Goal: Information Seeking & Learning: Learn about a topic

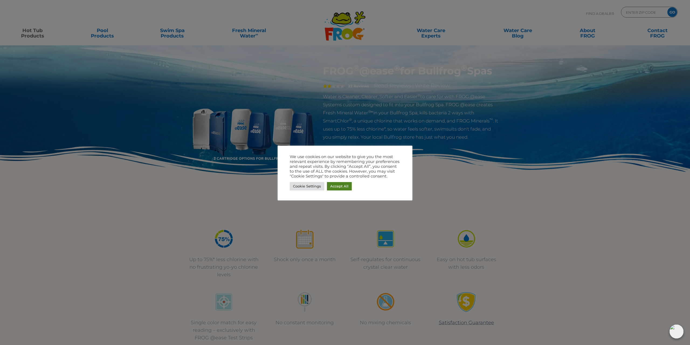
click at [331, 187] on link "Accept All" at bounding box center [339, 186] width 25 height 8
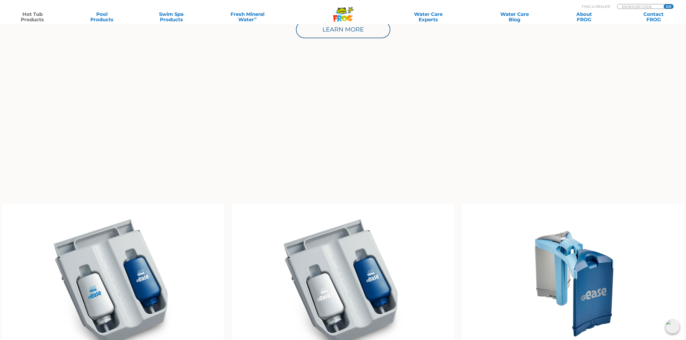
scroll to position [485, 0]
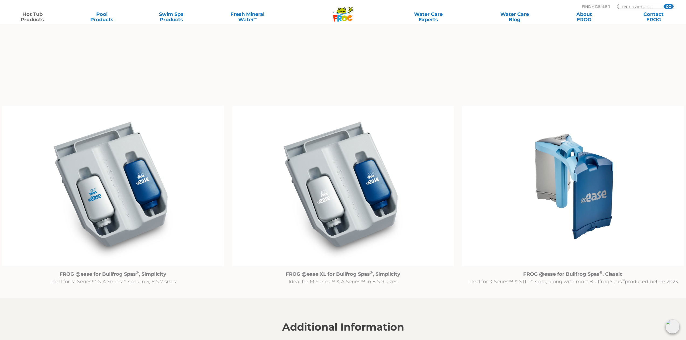
click at [594, 227] on img at bounding box center [573, 186] width 222 height 160
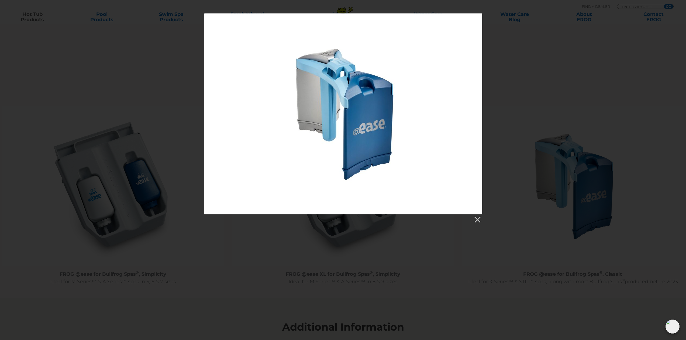
click at [373, 128] on div at bounding box center [343, 113] width 278 height 201
click at [478, 218] on link at bounding box center [477, 220] width 8 height 8
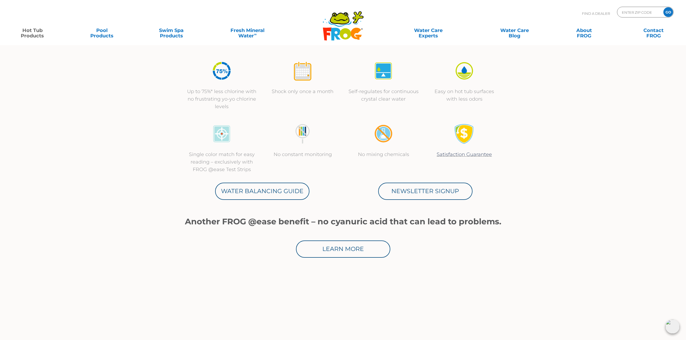
scroll to position [0, 0]
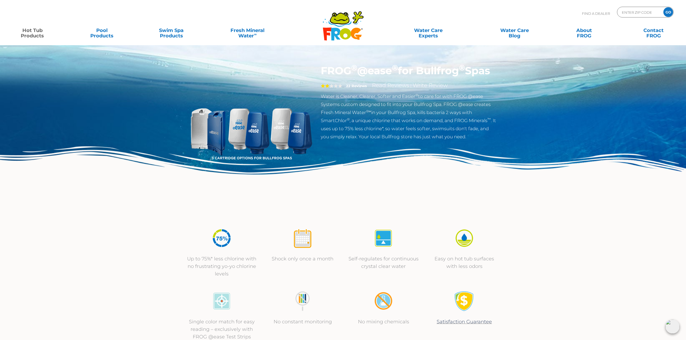
drag, startPoint x: 507, startPoint y: 293, endPoint x: 410, endPoint y: 184, distance: 146.0
click at [292, 130] on img at bounding box center [250, 126] width 123 height 123
click at [250, 159] on img at bounding box center [250, 126] width 123 height 123
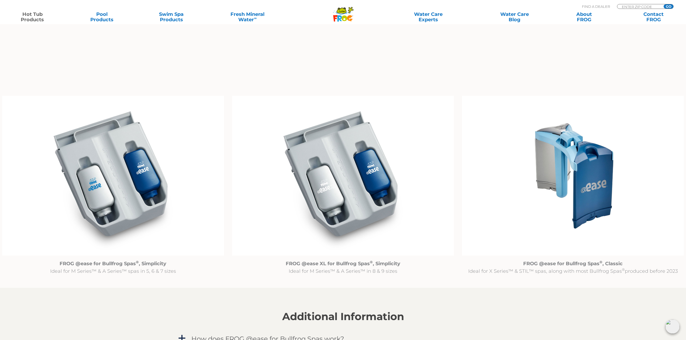
scroll to position [620, 0]
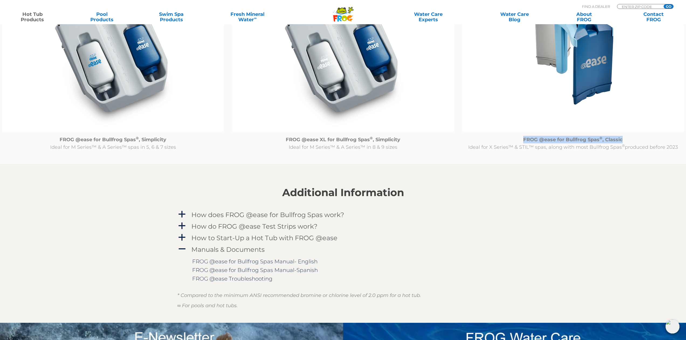
drag, startPoint x: 623, startPoint y: 138, endPoint x: 518, endPoint y: 137, distance: 105.1
click at [518, 137] on p "FROG @ease for Bullfrog Spas ® , Classic Ideal for X Series™ & STIL™ spas, alon…" at bounding box center [573, 143] width 222 height 15
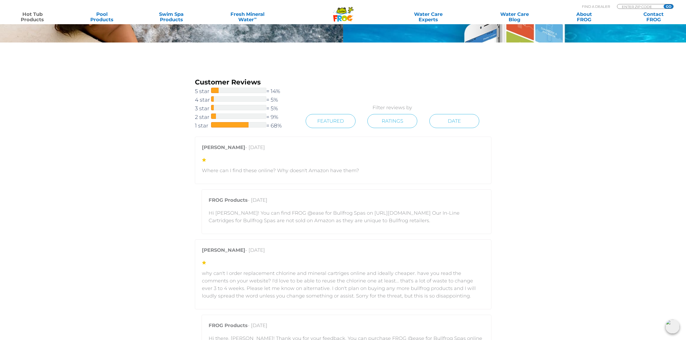
scroll to position [1050, 0]
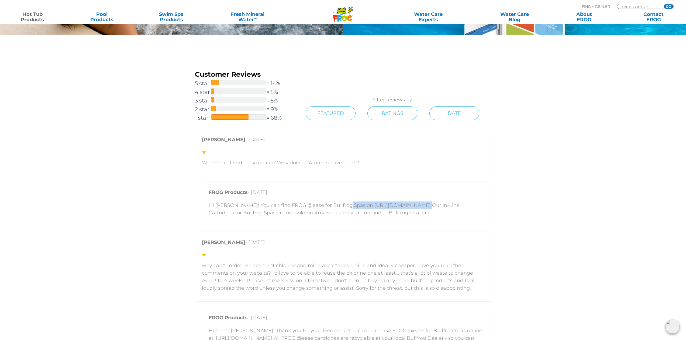
drag, startPoint x: 410, startPoint y: 204, endPoint x: 341, endPoint y: 204, distance: 69.2
click at [341, 204] on p "Hi [PERSON_NAME]! You can find FROG @ease for Bullfrog Spas on [URL][DOMAIN_NAM…" at bounding box center [346, 209] width 276 height 15
